Goal: Transaction & Acquisition: Purchase product/service

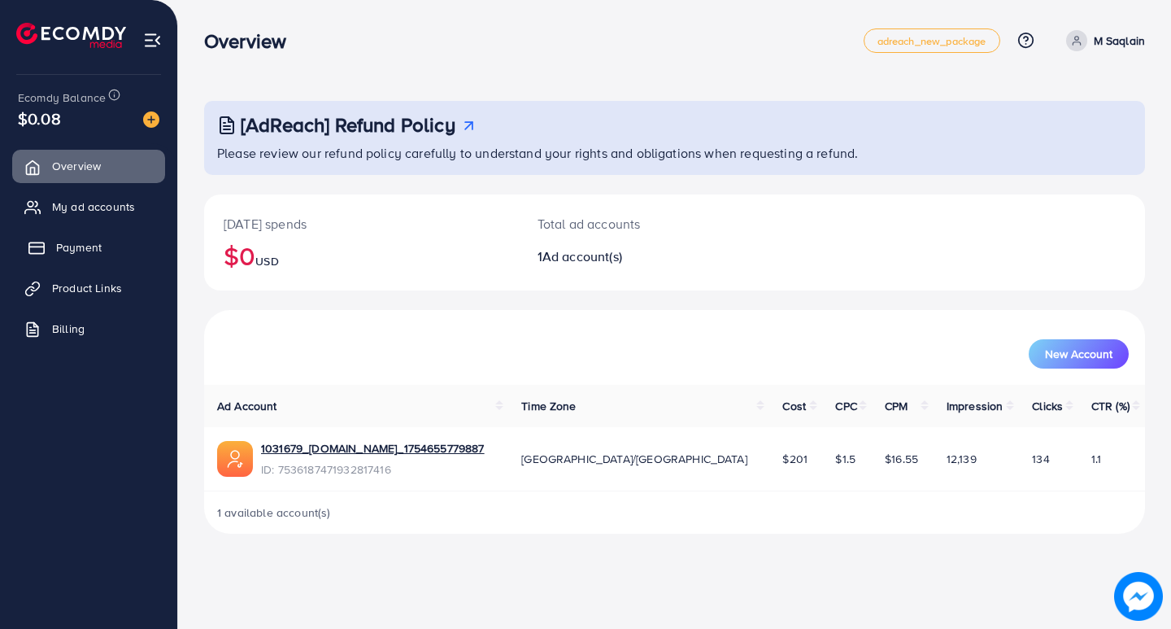
click at [98, 261] on link "Payment" at bounding box center [88, 247] width 153 height 33
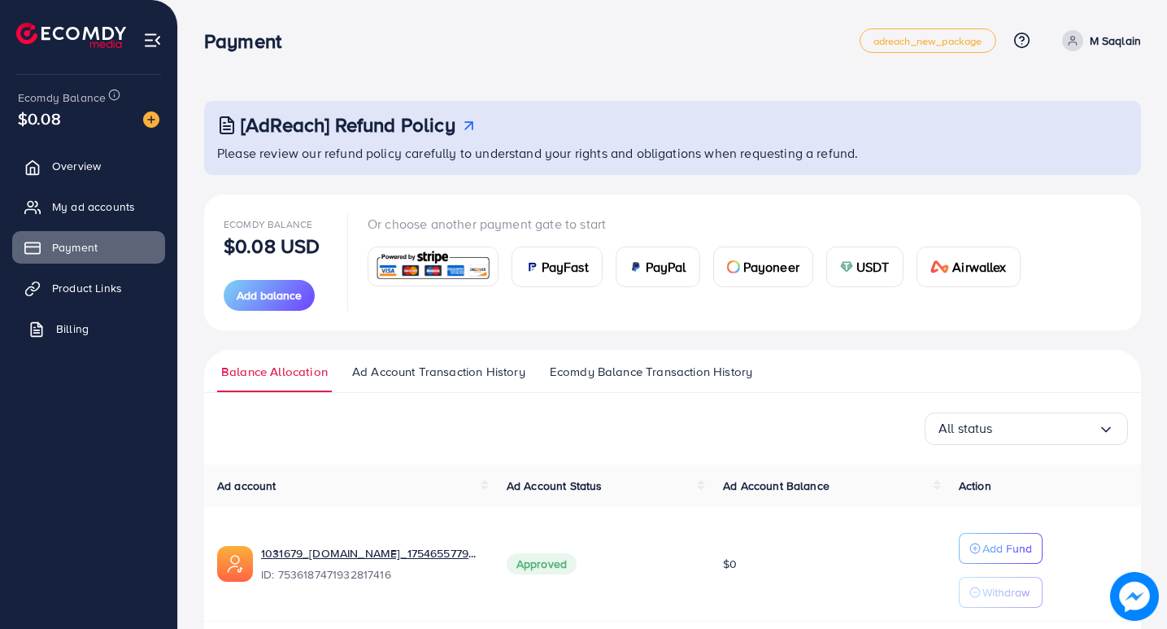
click at [85, 336] on span "Billing" at bounding box center [72, 329] width 33 height 16
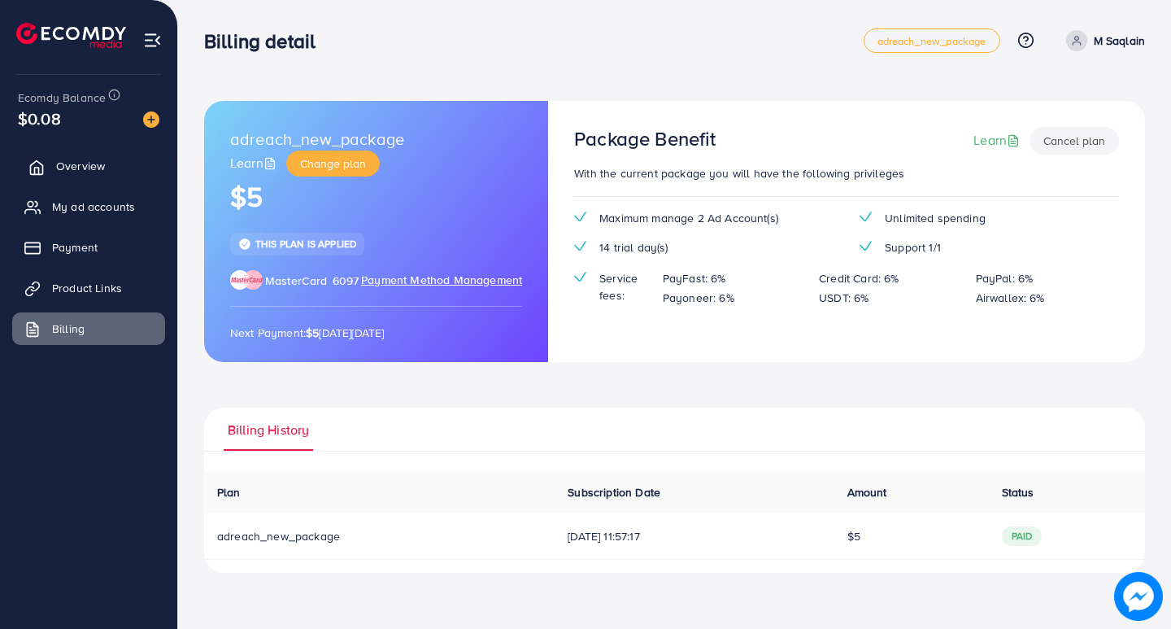
click at [70, 167] on span "Overview" at bounding box center [80, 166] width 49 height 16
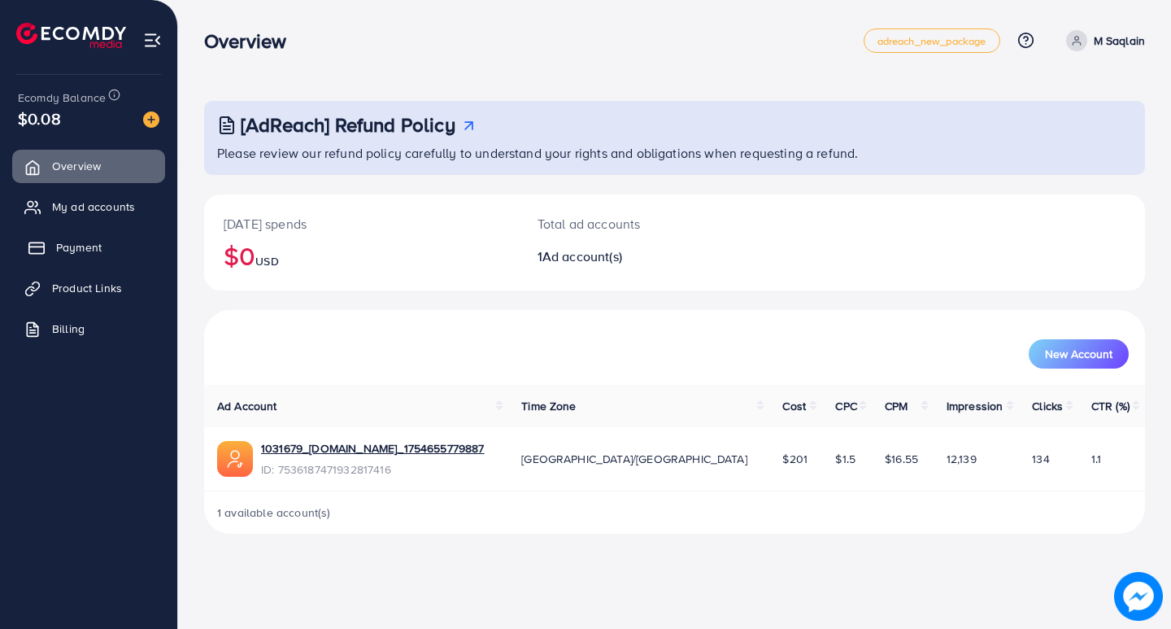
click at [64, 243] on span "Payment" at bounding box center [79, 247] width 46 height 16
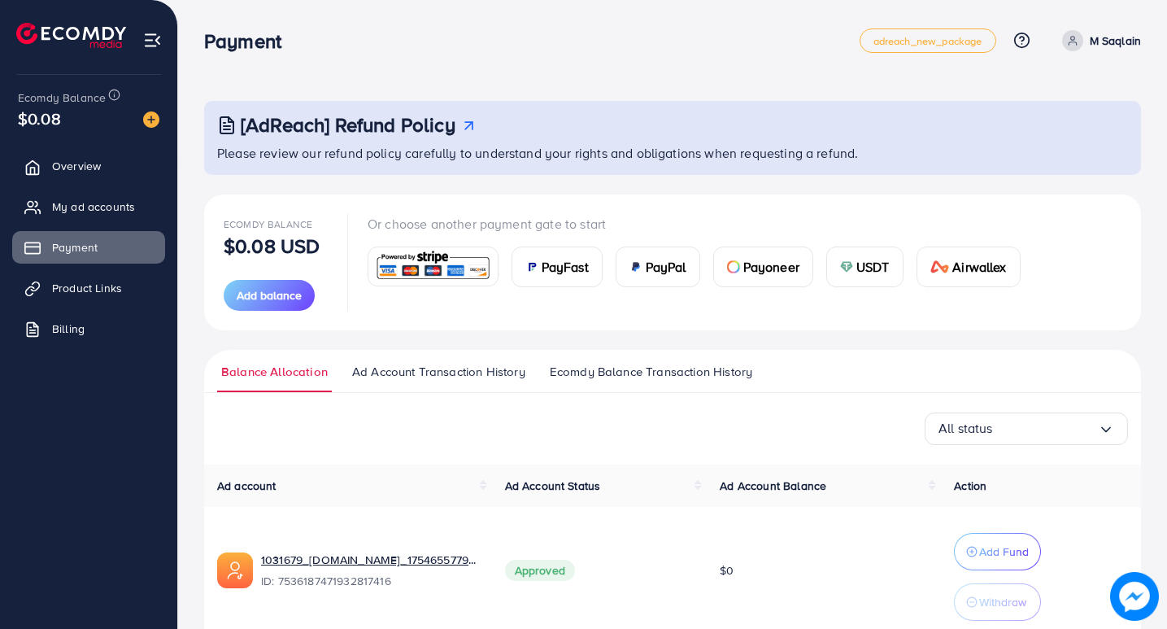
click at [855, 269] on div "USDT" at bounding box center [865, 266] width 76 height 39
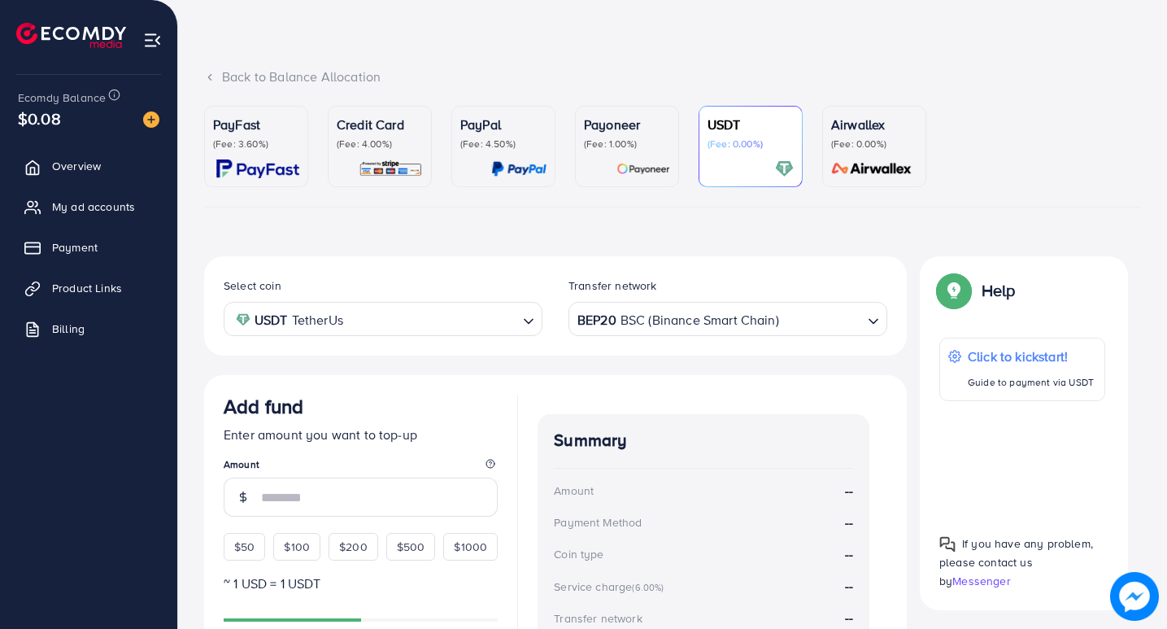
scroll to position [81, 0]
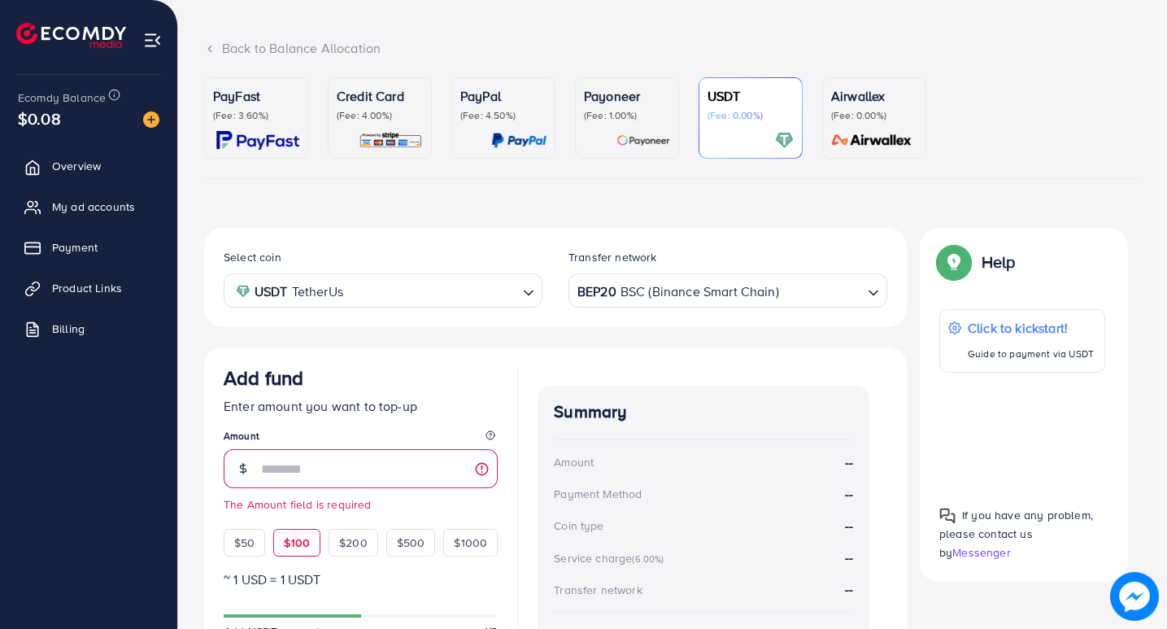
click at [299, 515] on div "Add fund Enter amount you want to top-up Amount The Amount field is required $5…" at bounding box center [361, 461] width 274 height 190
click at [719, 306] on div "BEP20 BSC (Binance Smart Chain) Loading..." at bounding box center [728, 289] width 319 height 33
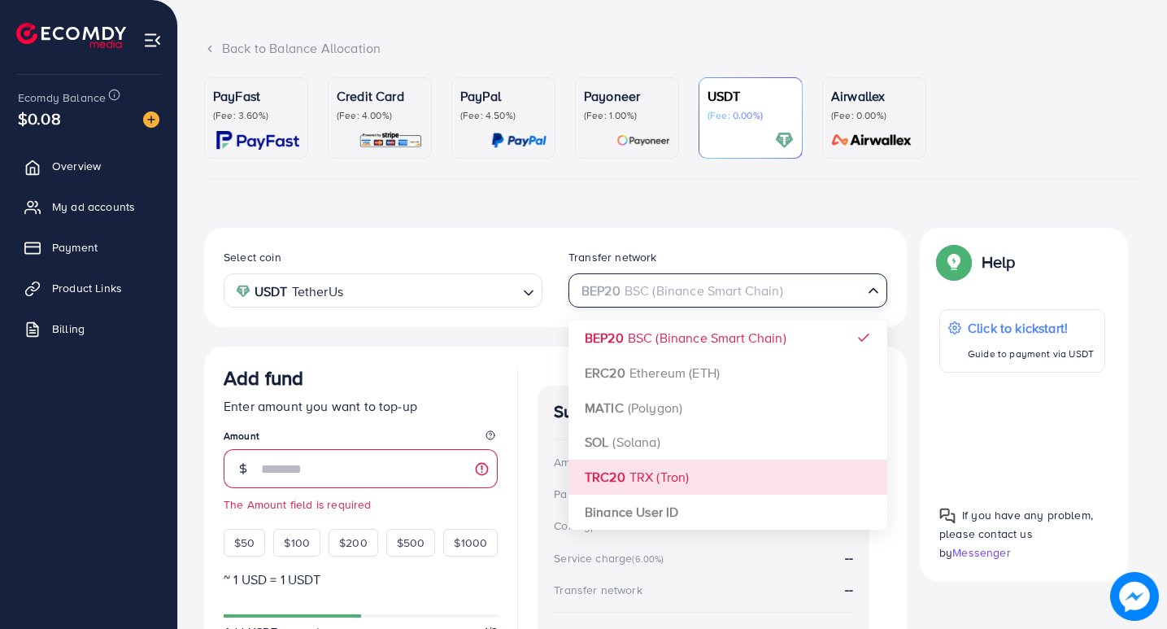
click at [683, 484] on div "Select coin USDT TetherUs Loading... Transfer network BEP20 BSC (Binance Smart …" at bounding box center [555, 478] width 703 height 501
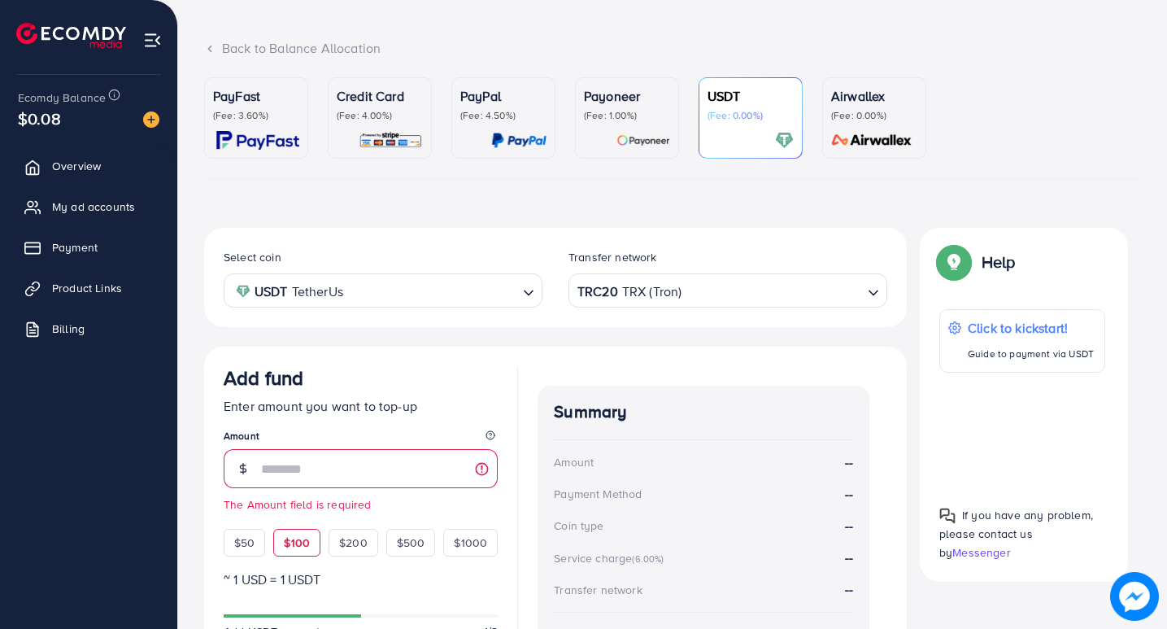
click at [296, 548] on span "$100" at bounding box center [297, 542] width 26 height 16
type input "***"
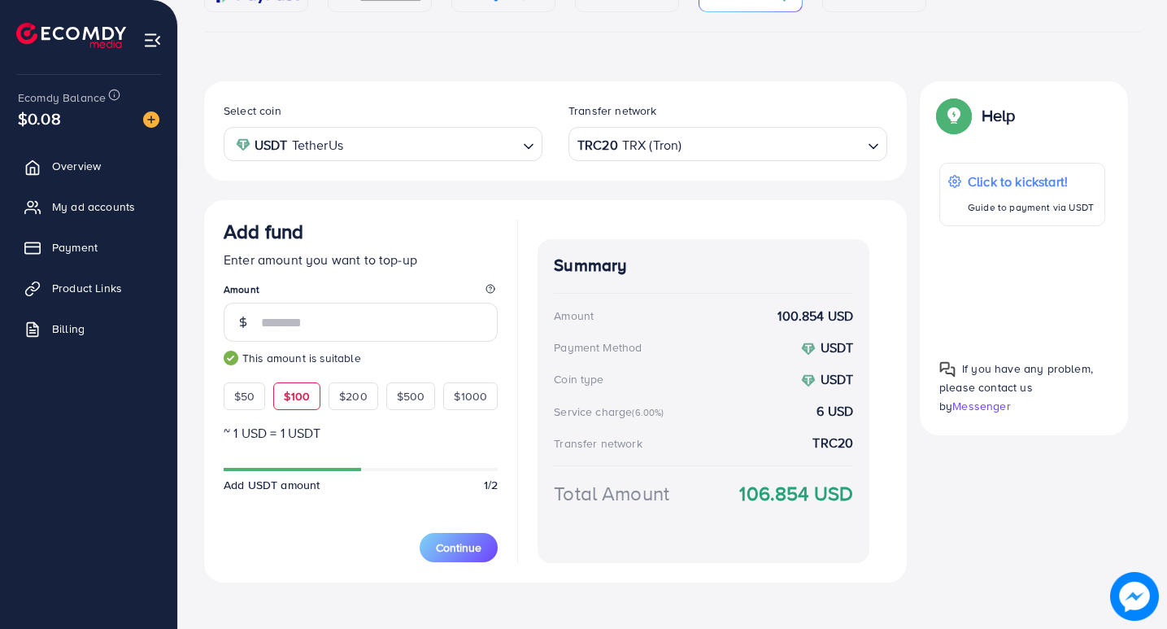
scroll to position [240, 0]
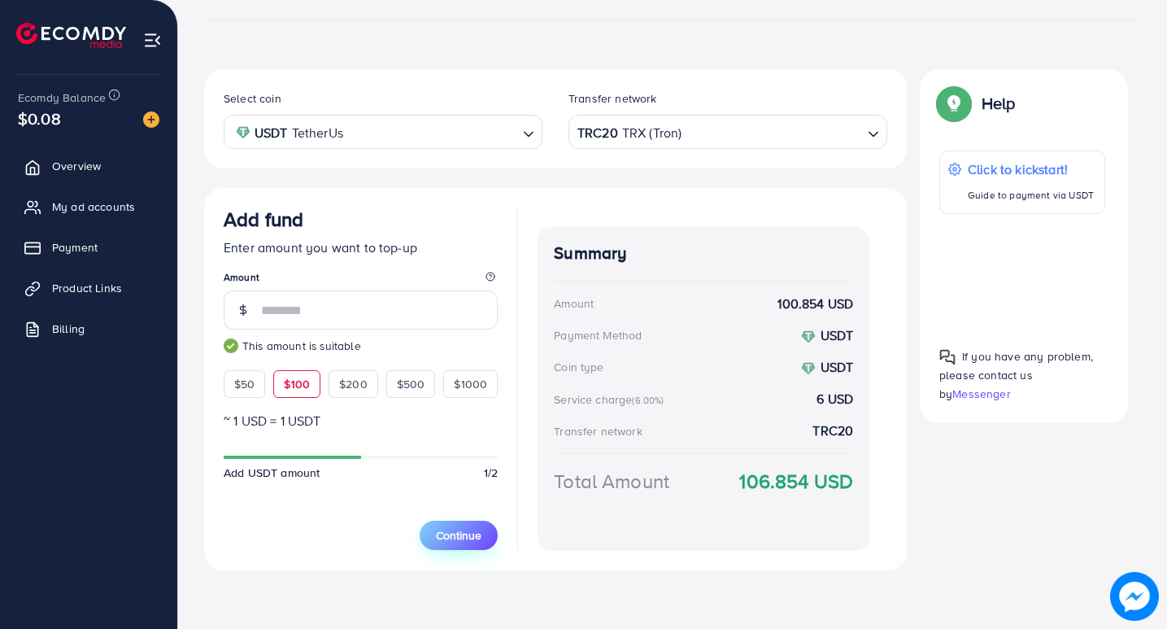
click at [454, 535] on span "Continue" at bounding box center [459, 535] width 46 height 16
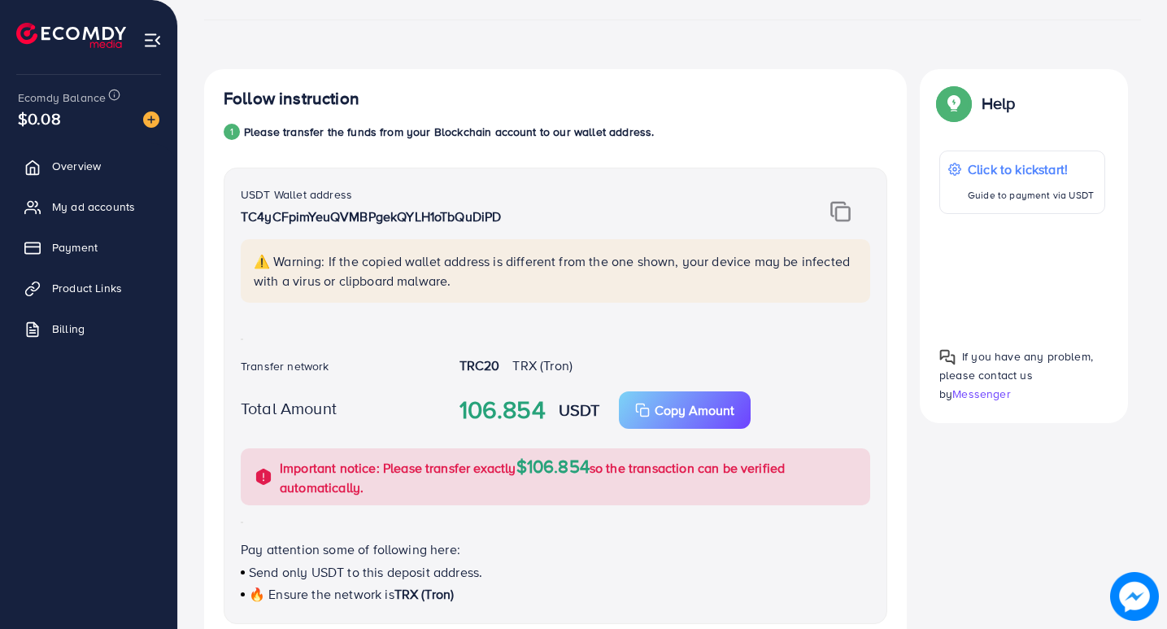
click at [842, 218] on img at bounding box center [841, 211] width 20 height 21
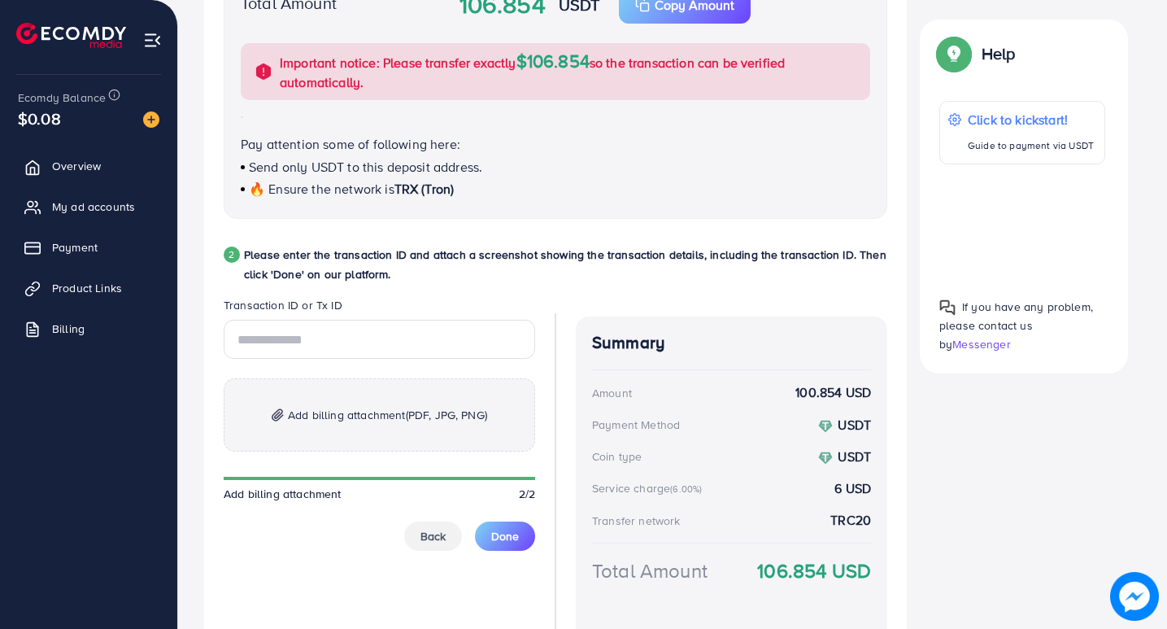
scroll to position [647, 0]
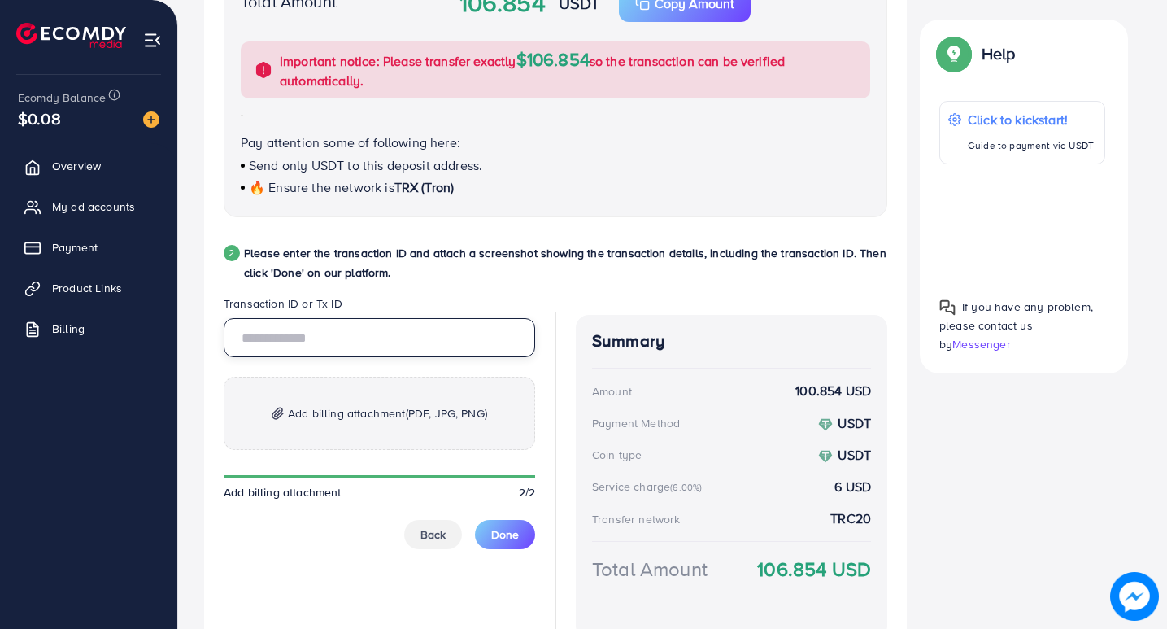
click at [383, 340] on input "text" at bounding box center [380, 337] width 312 height 39
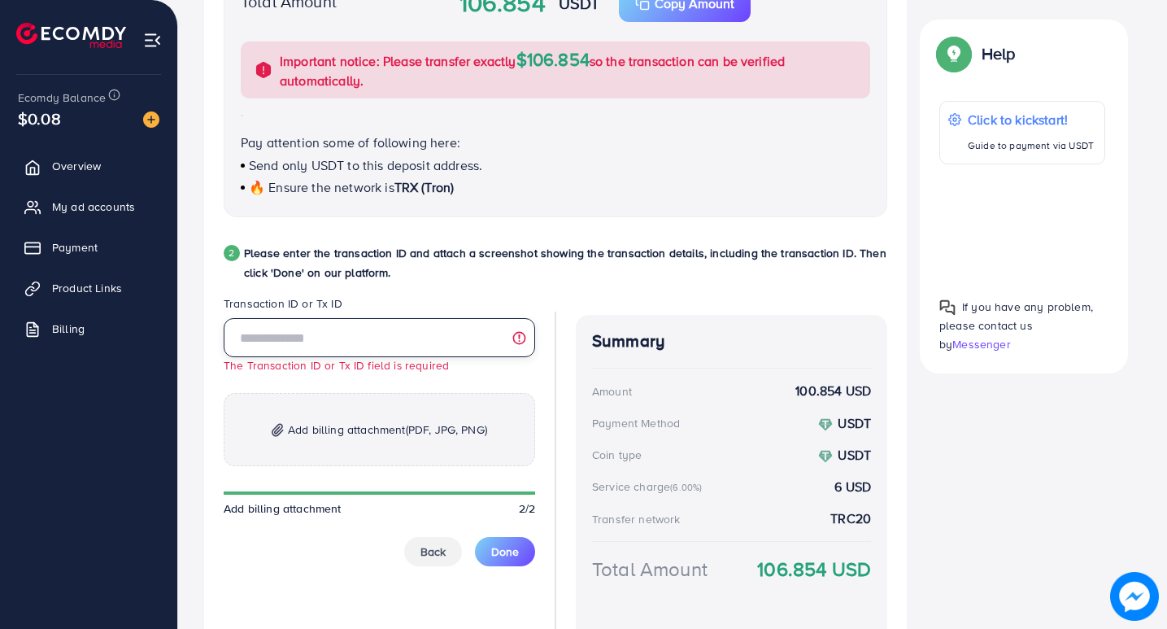
paste input "**********"
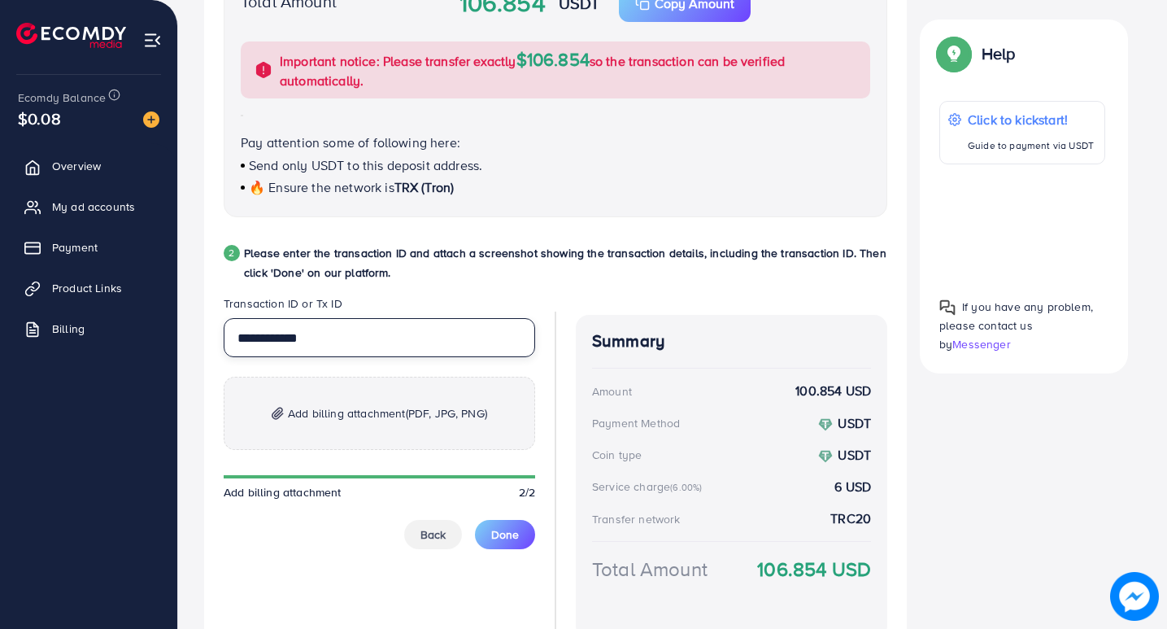
type input "**********"
click at [342, 421] on span "Add billing attachment (PDF, JPG, PNG)" at bounding box center [387, 414] width 199 height 20
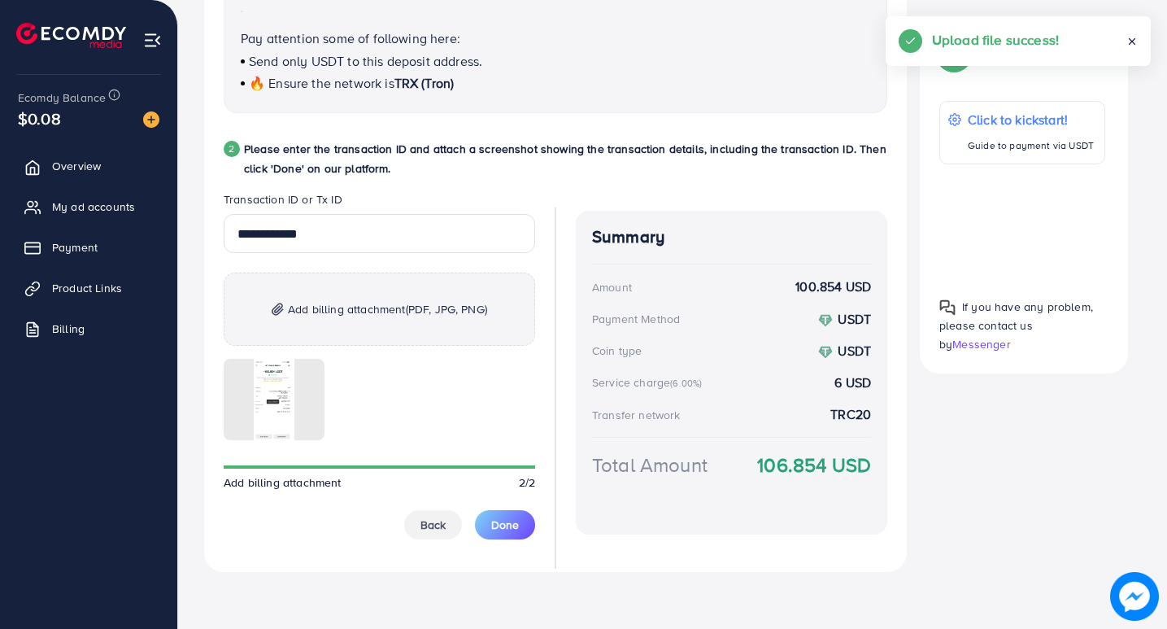
scroll to position [753, 0]
click at [511, 529] on span "Done" at bounding box center [505, 523] width 28 height 16
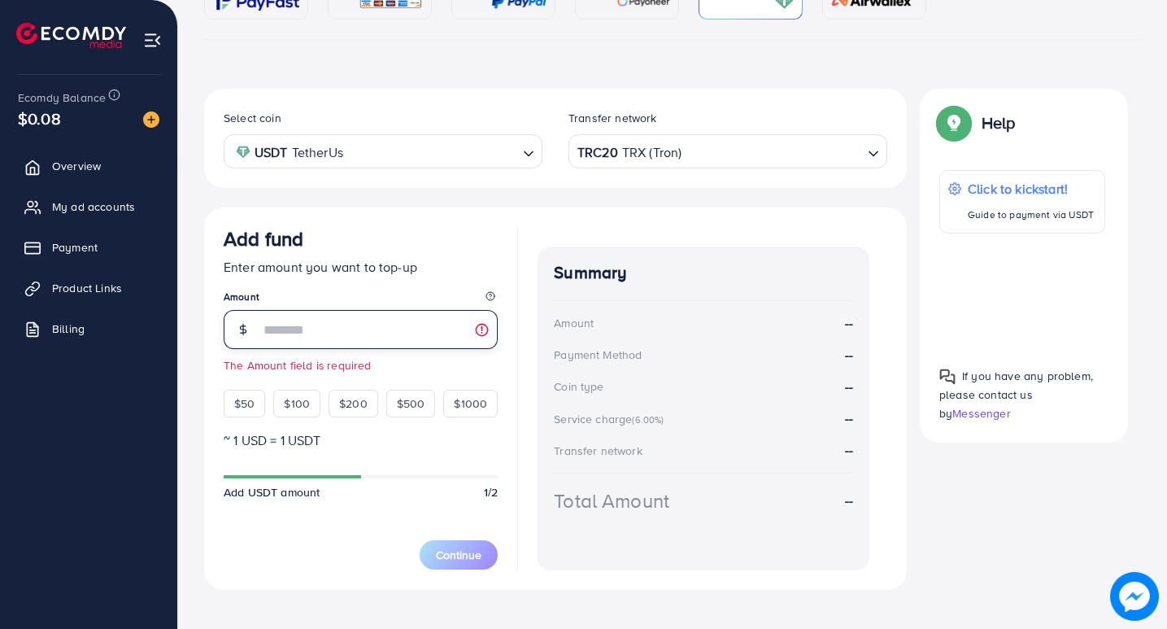
scroll to position [240, 0]
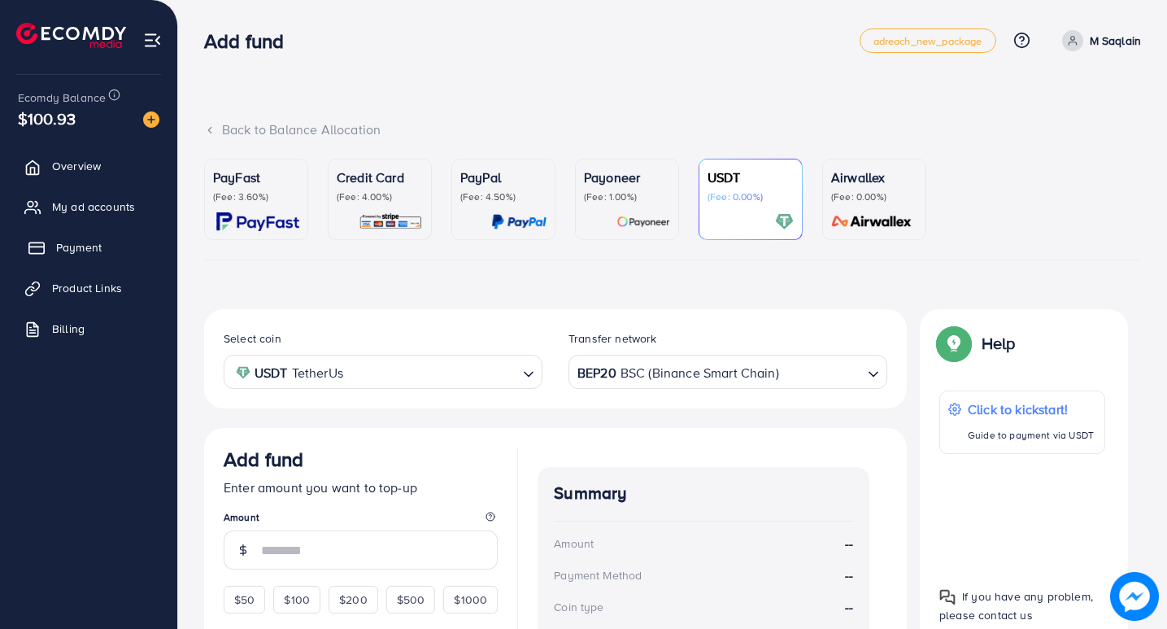
click at [75, 245] on span "Payment" at bounding box center [79, 247] width 46 height 16
